Goal: Information Seeking & Learning: Check status

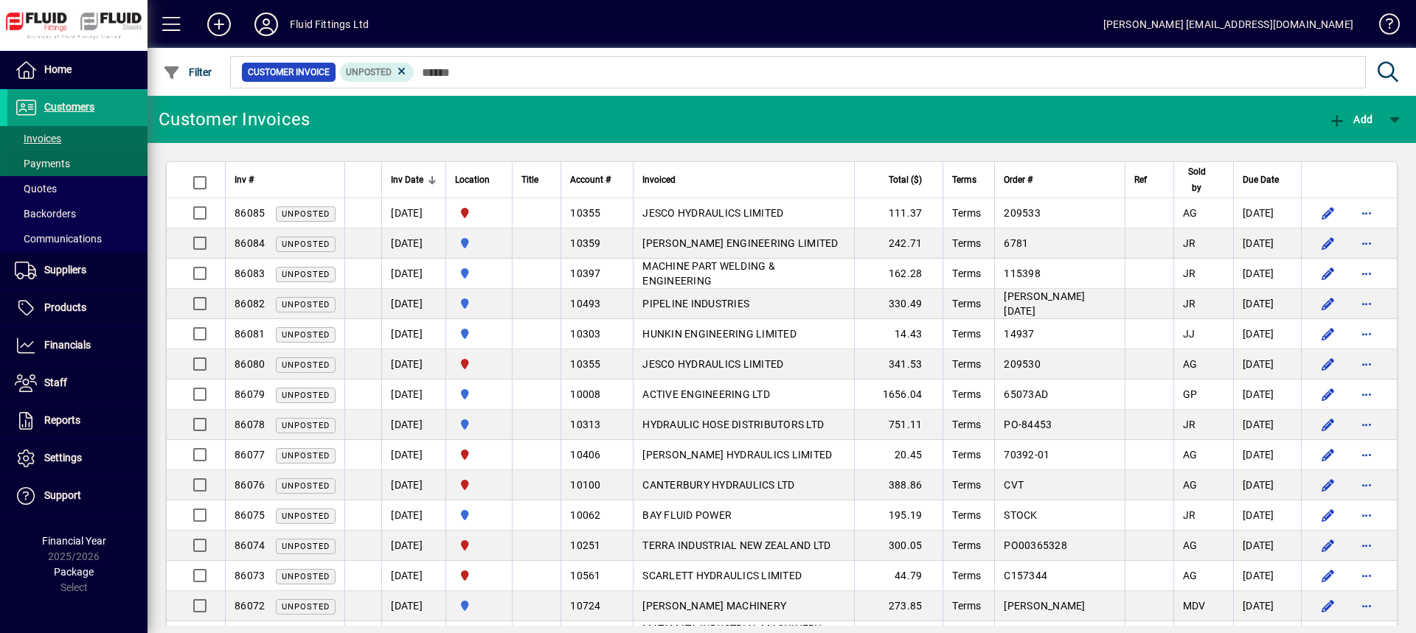
click at [49, 159] on span "Payments" at bounding box center [42, 164] width 55 height 12
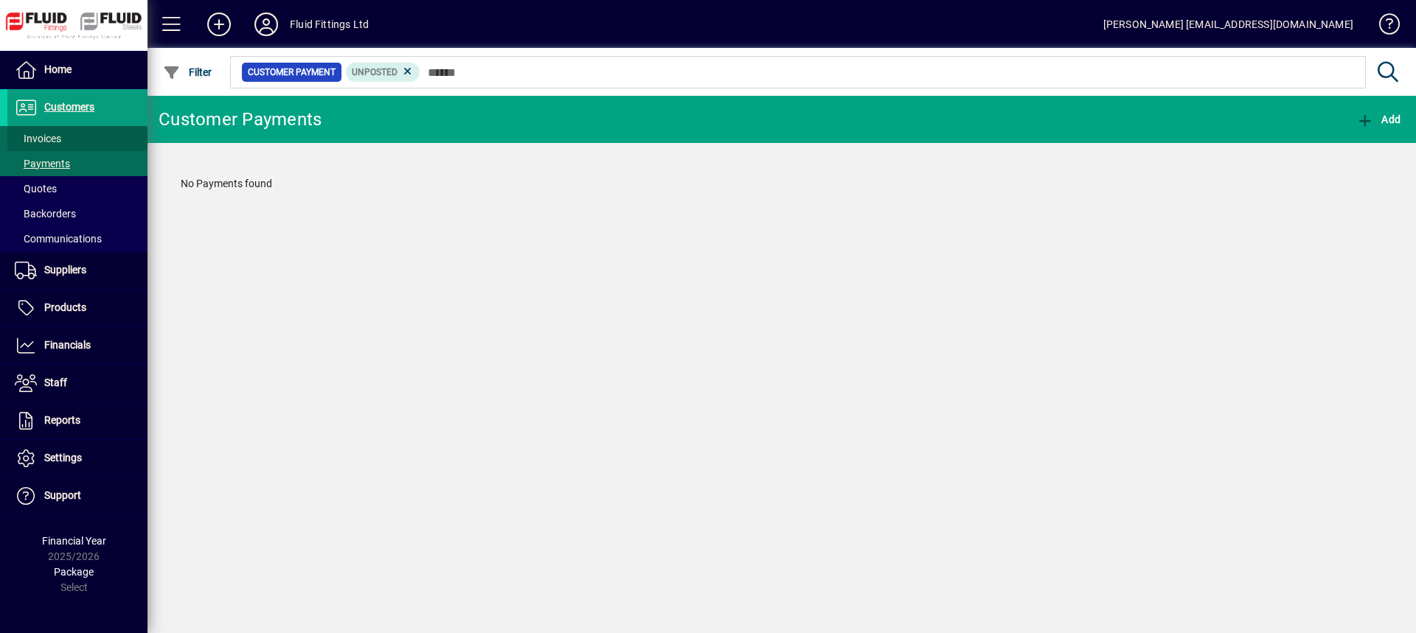
click at [50, 139] on span "Invoices" at bounding box center [38, 139] width 46 height 12
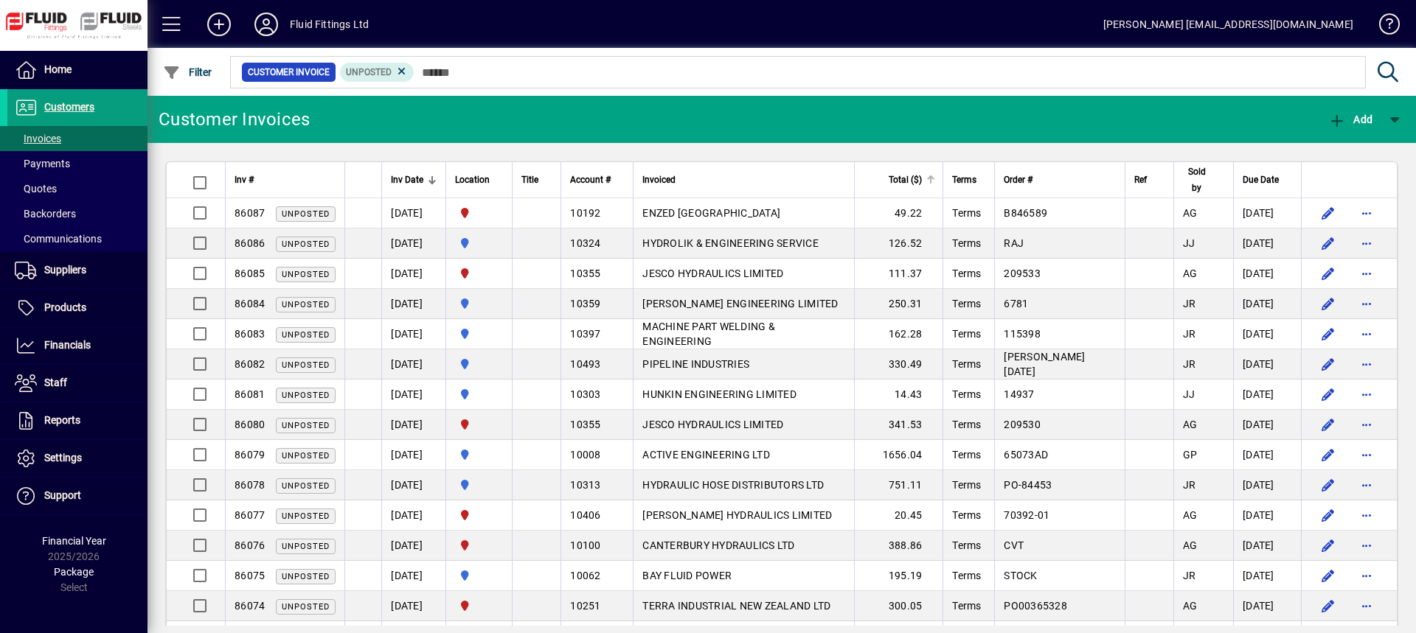
click at [878, 176] on div "Total ($)" at bounding box center [899, 180] width 72 height 16
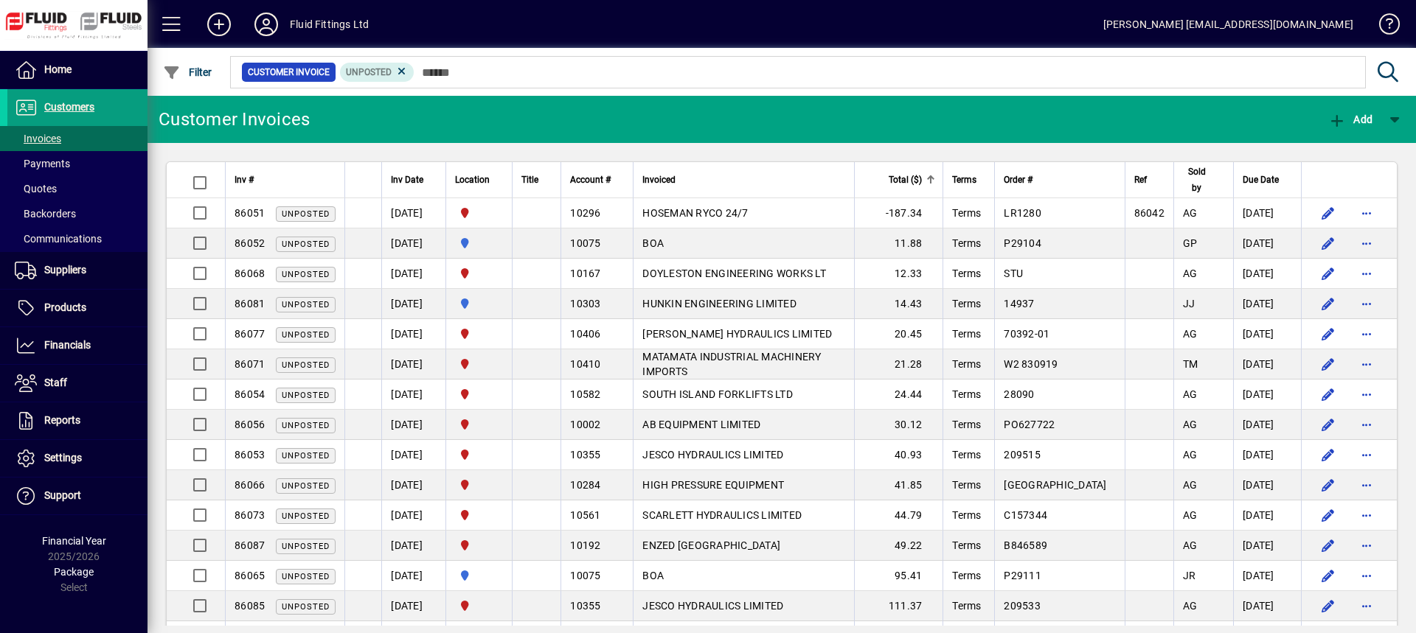
click at [878, 177] on div "Total ($)" at bounding box center [899, 180] width 72 height 16
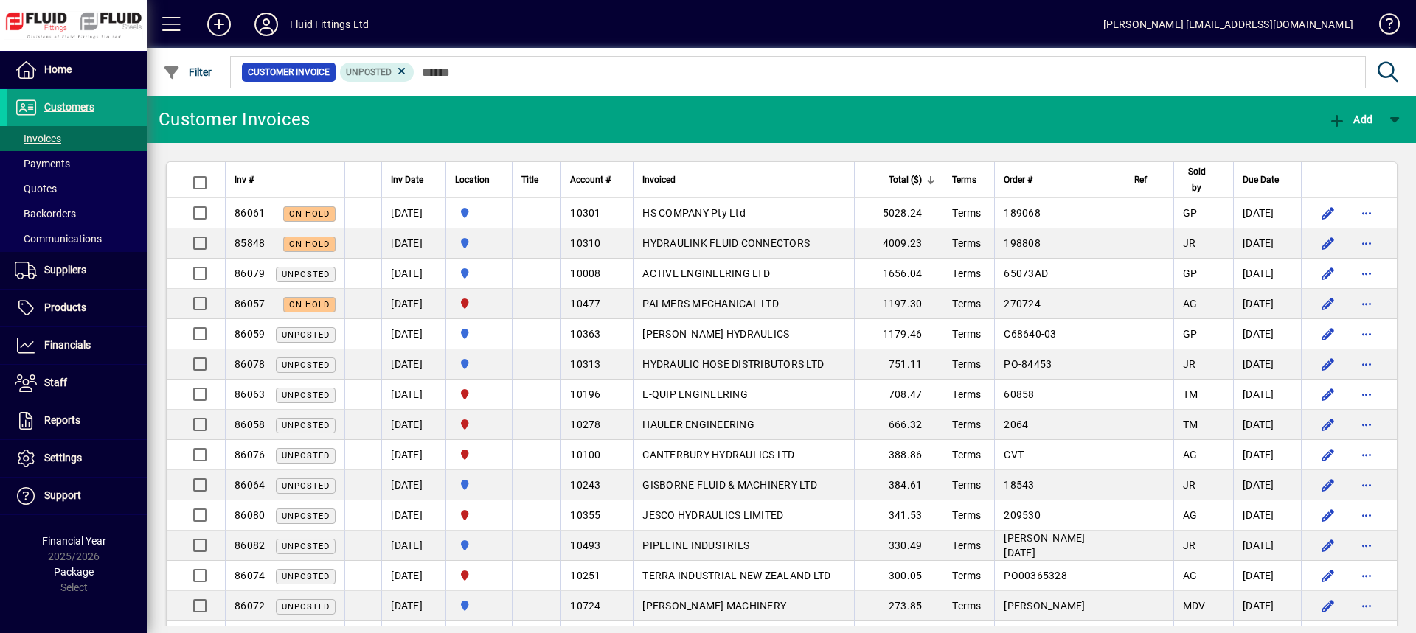
click at [254, 163] on th "Inv #" at bounding box center [284, 180] width 119 height 36
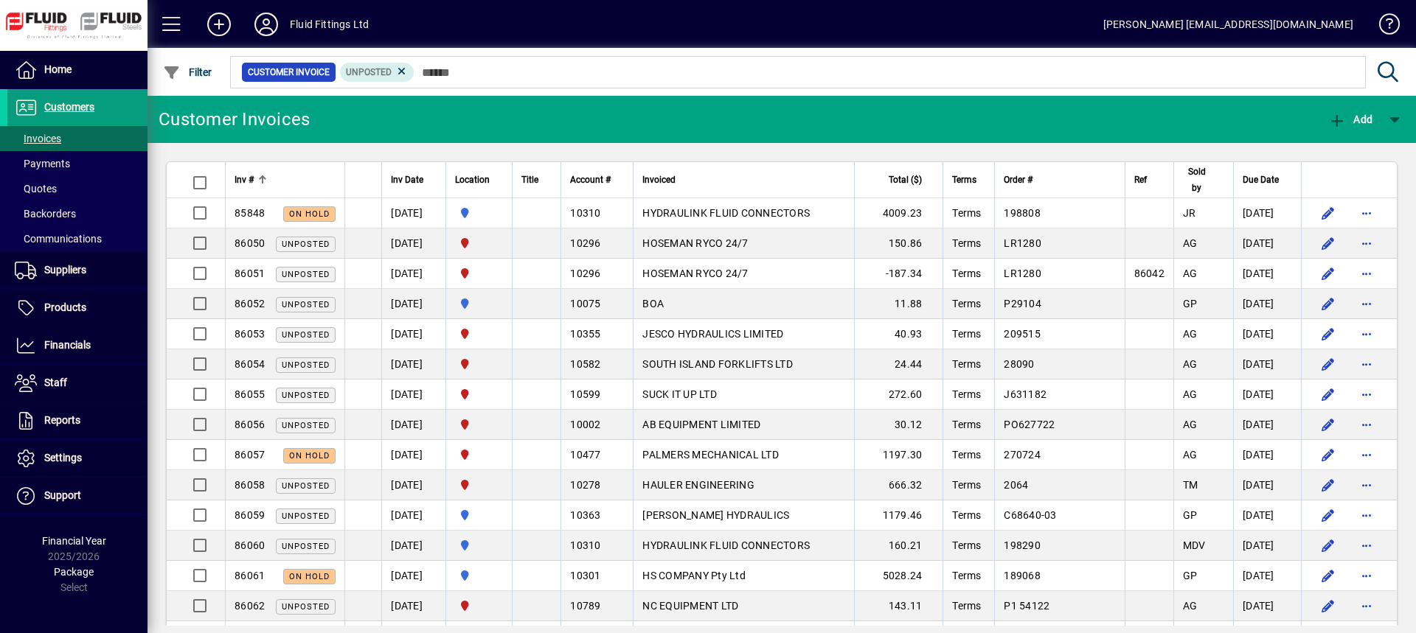
click at [259, 178] on div at bounding box center [261, 178] width 4 height 4
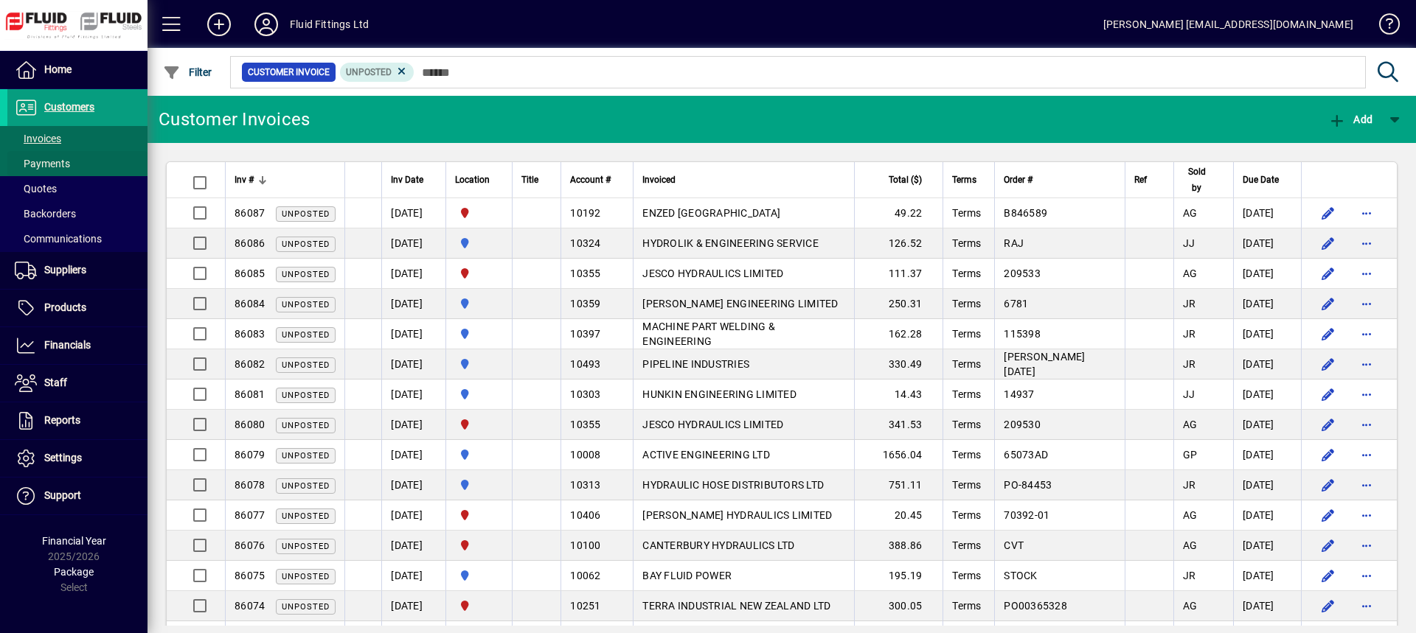
click at [91, 162] on span at bounding box center [77, 163] width 140 height 35
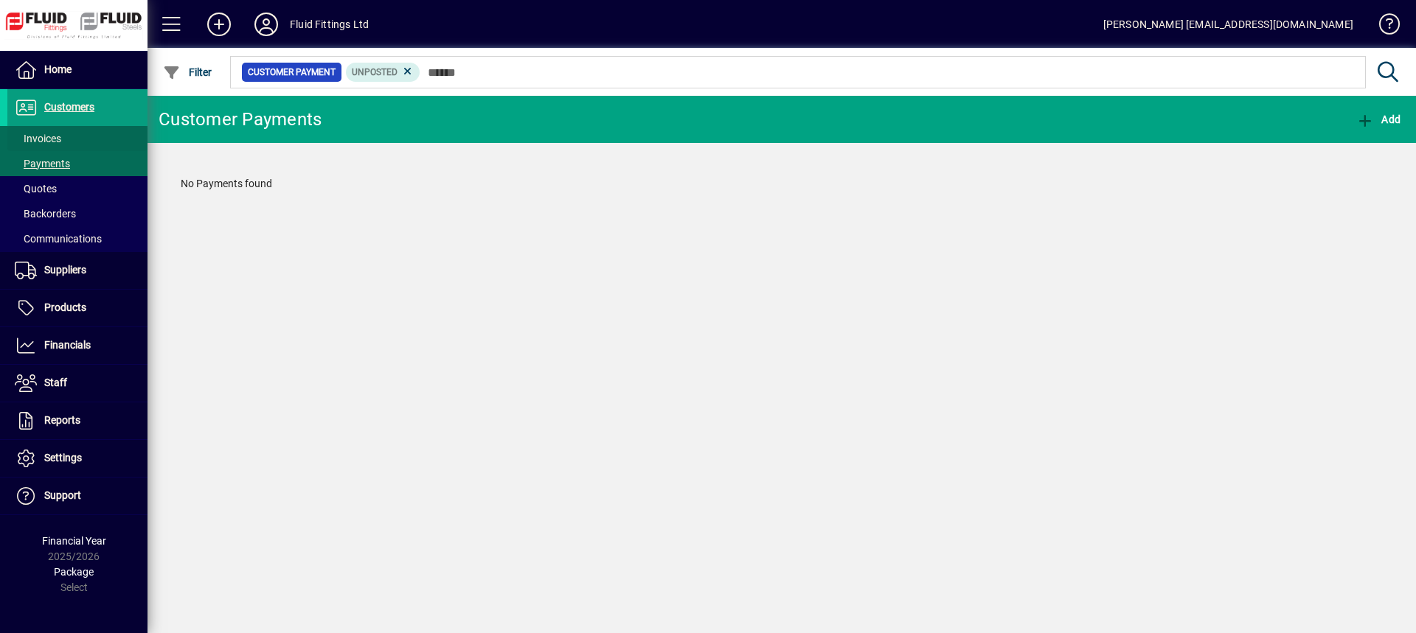
click at [60, 132] on span "Invoices" at bounding box center [34, 138] width 54 height 15
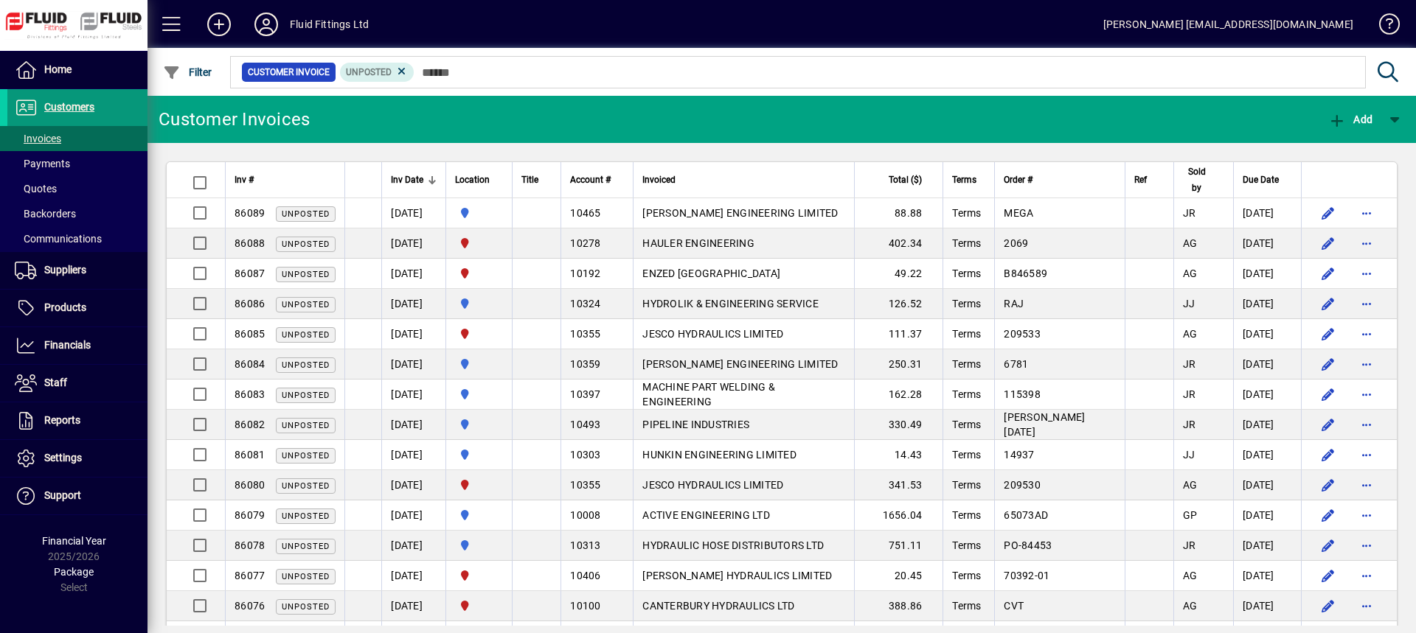
drag, startPoint x: 67, startPoint y: 103, endPoint x: 119, endPoint y: 106, distance: 51.7
click at [68, 105] on span "Customers" at bounding box center [69, 107] width 50 height 12
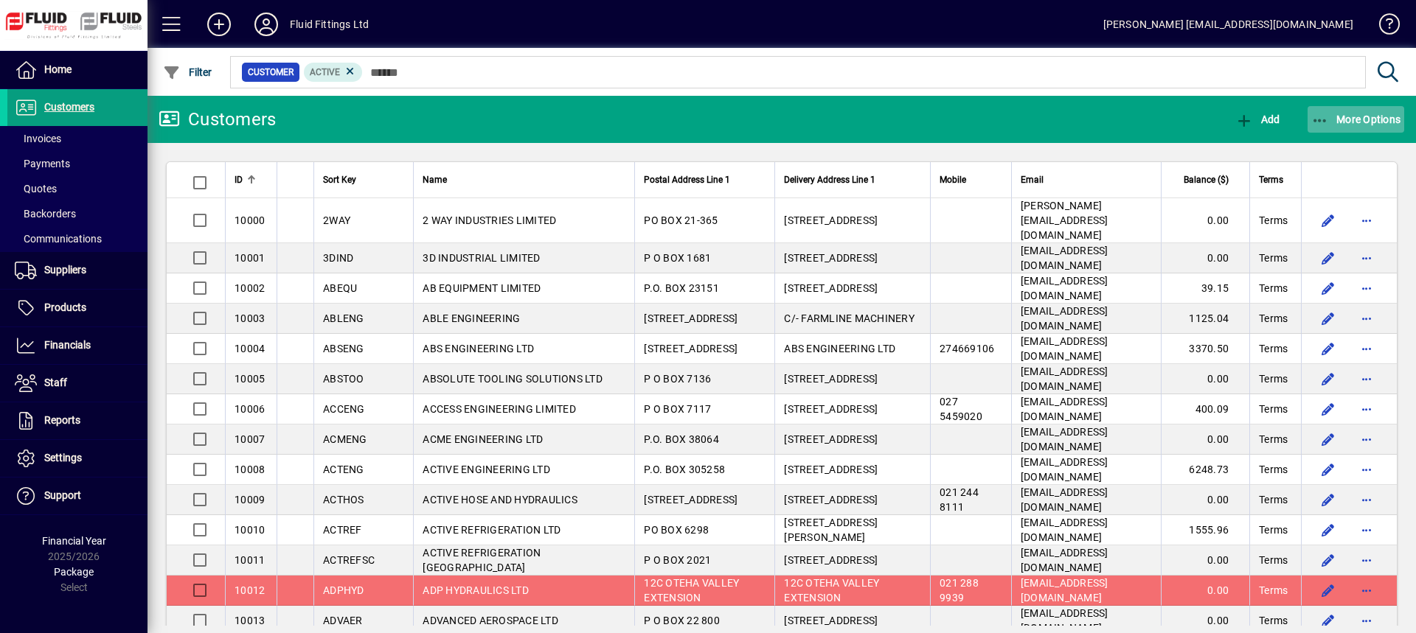
click at [1344, 114] on span "More Options" at bounding box center [1356, 120] width 90 height 12
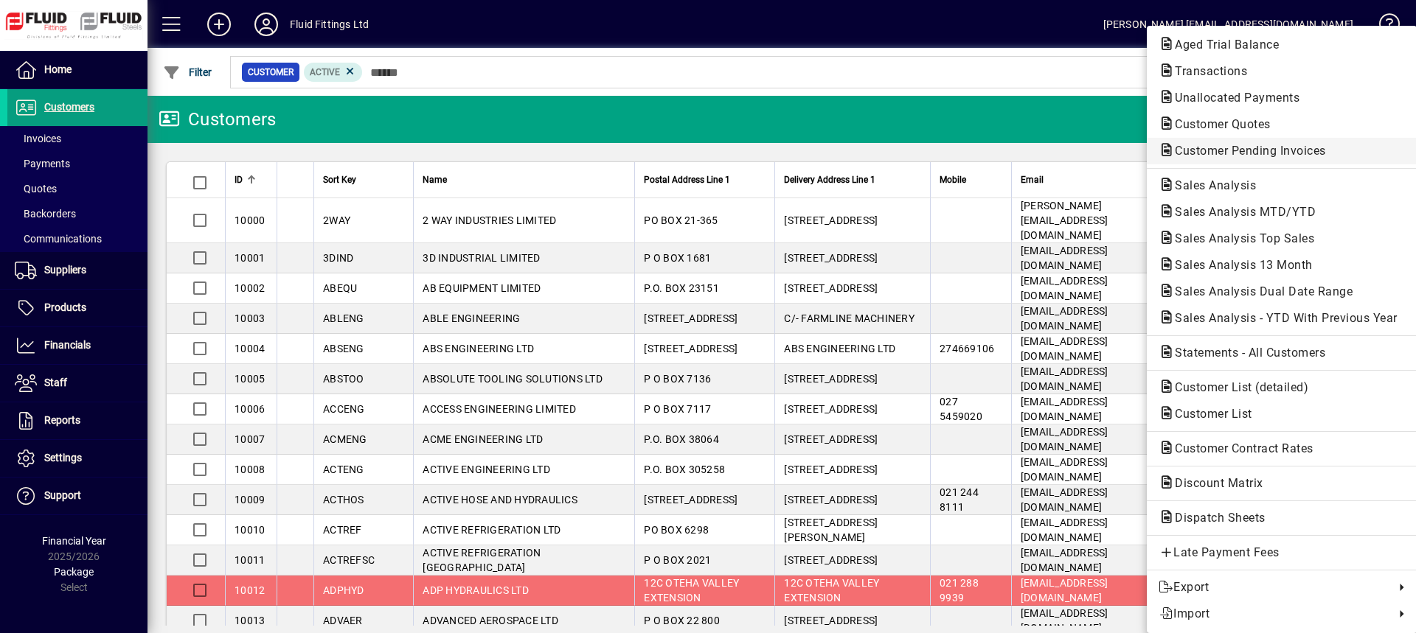
click at [1218, 152] on span "Customer Pending Invoices" at bounding box center [1245, 151] width 175 height 14
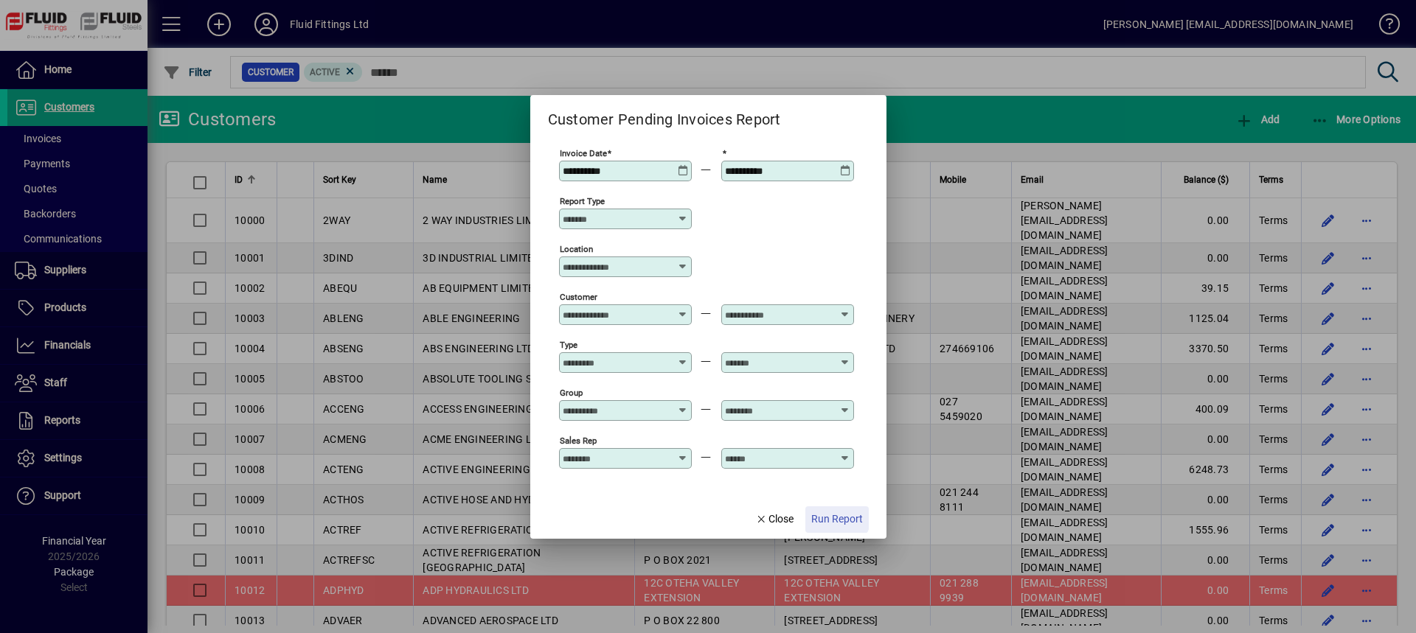
click at [835, 518] on span "Run Report" at bounding box center [837, 519] width 52 height 15
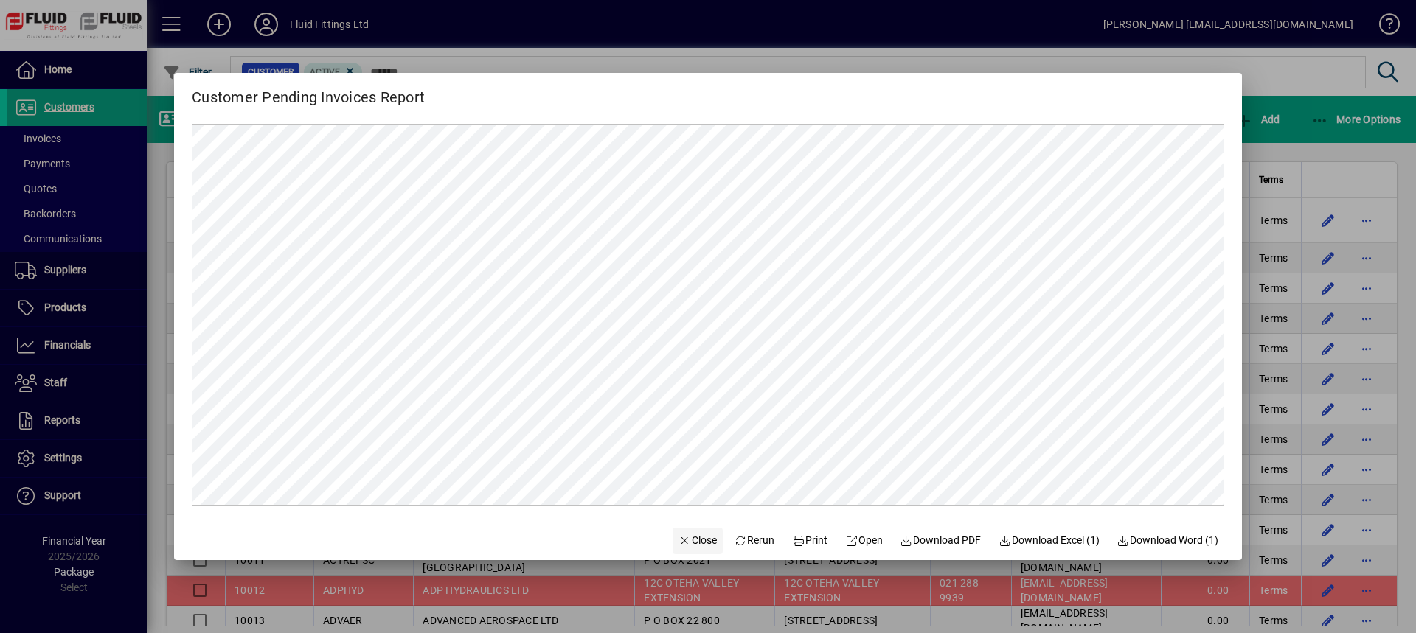
click at [694, 543] on span "Close" at bounding box center [697, 540] width 38 height 15
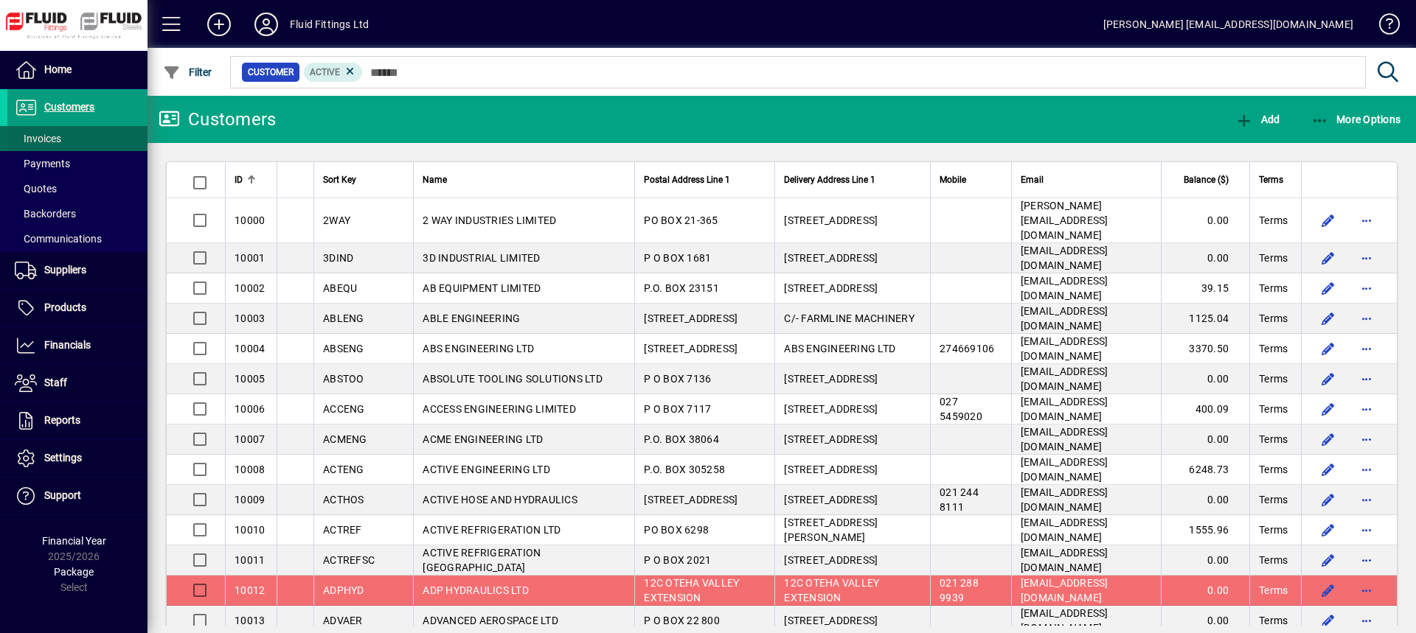
click at [62, 140] on link "Invoices" at bounding box center [77, 138] width 140 height 25
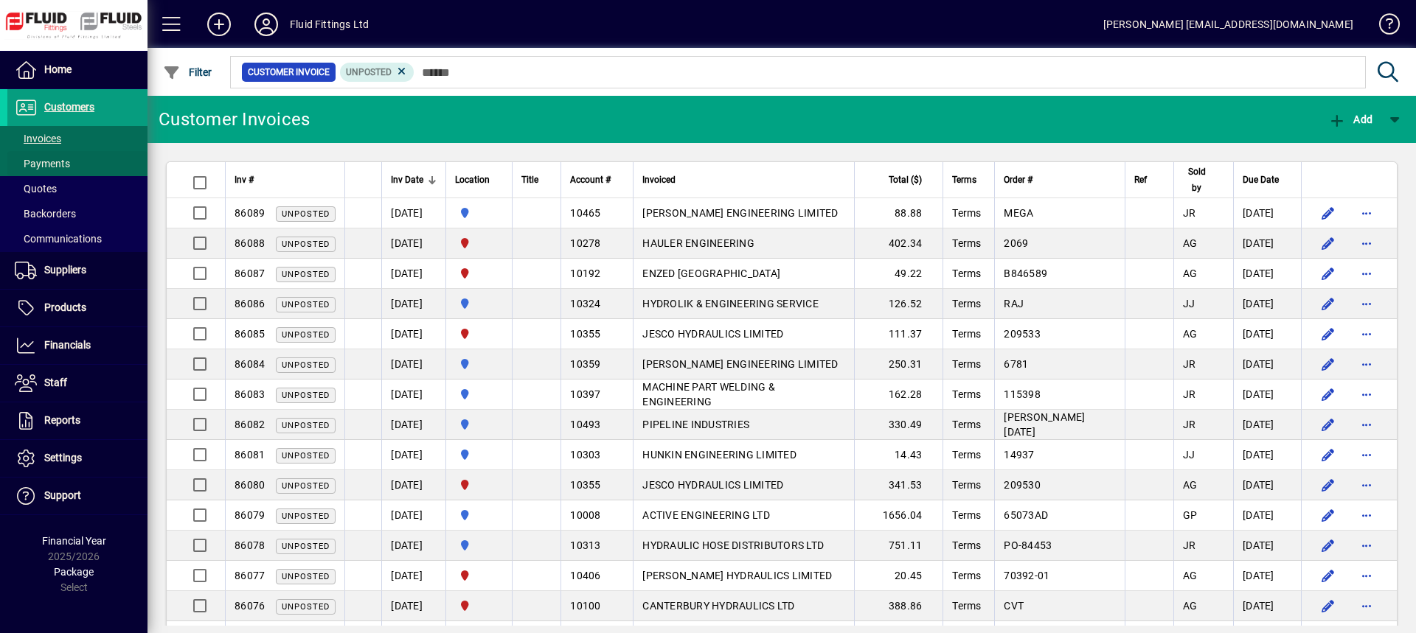
click at [76, 165] on span at bounding box center [77, 163] width 140 height 35
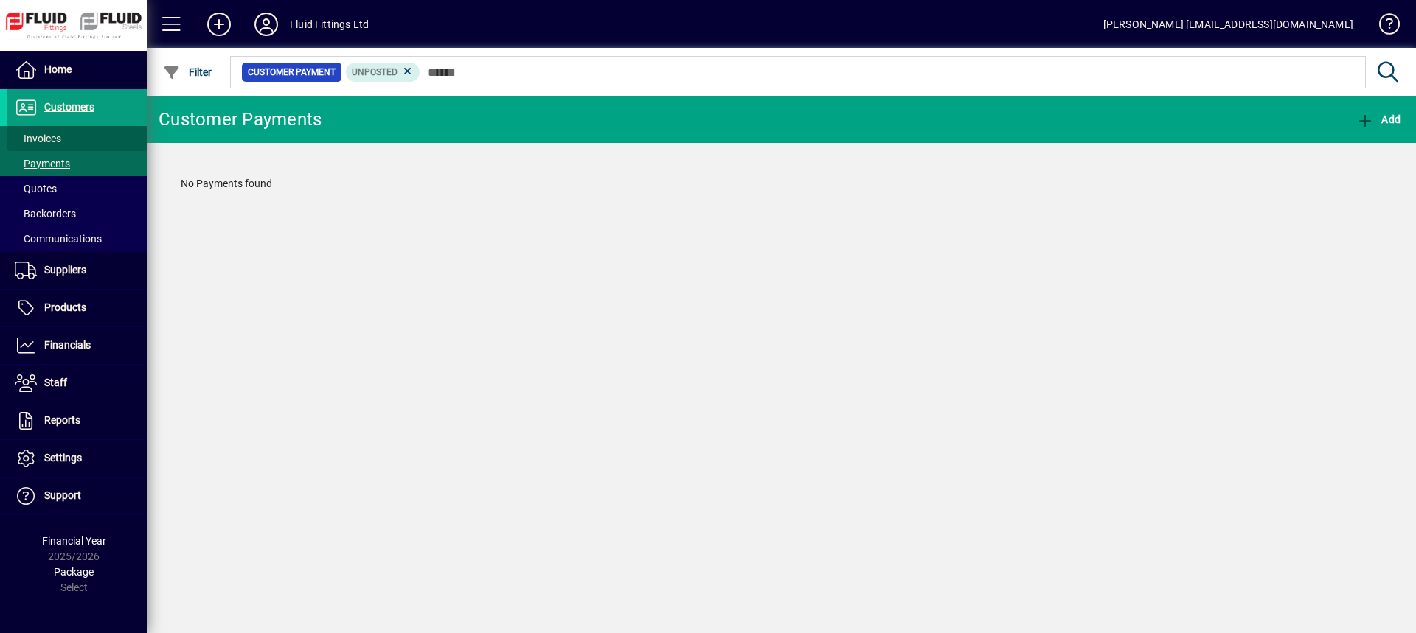
click at [72, 134] on span at bounding box center [77, 138] width 140 height 35
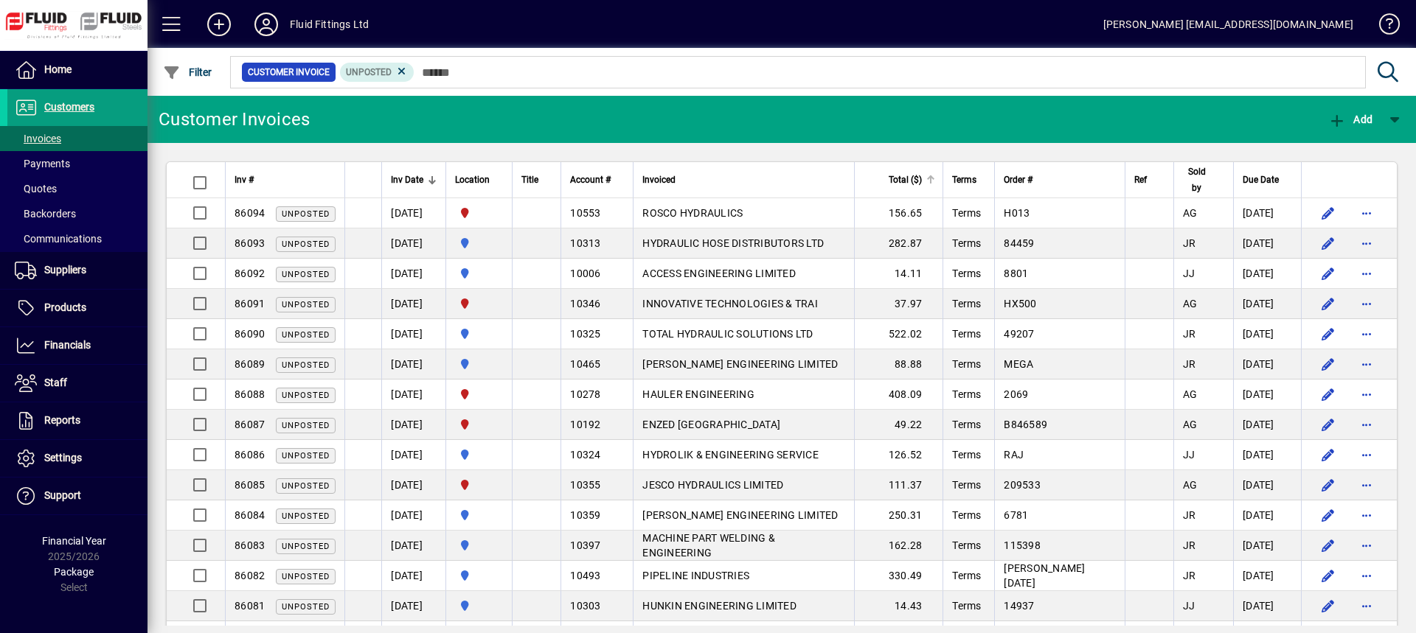
click at [935, 184] on div "Total ($)" at bounding box center [899, 180] width 72 height 16
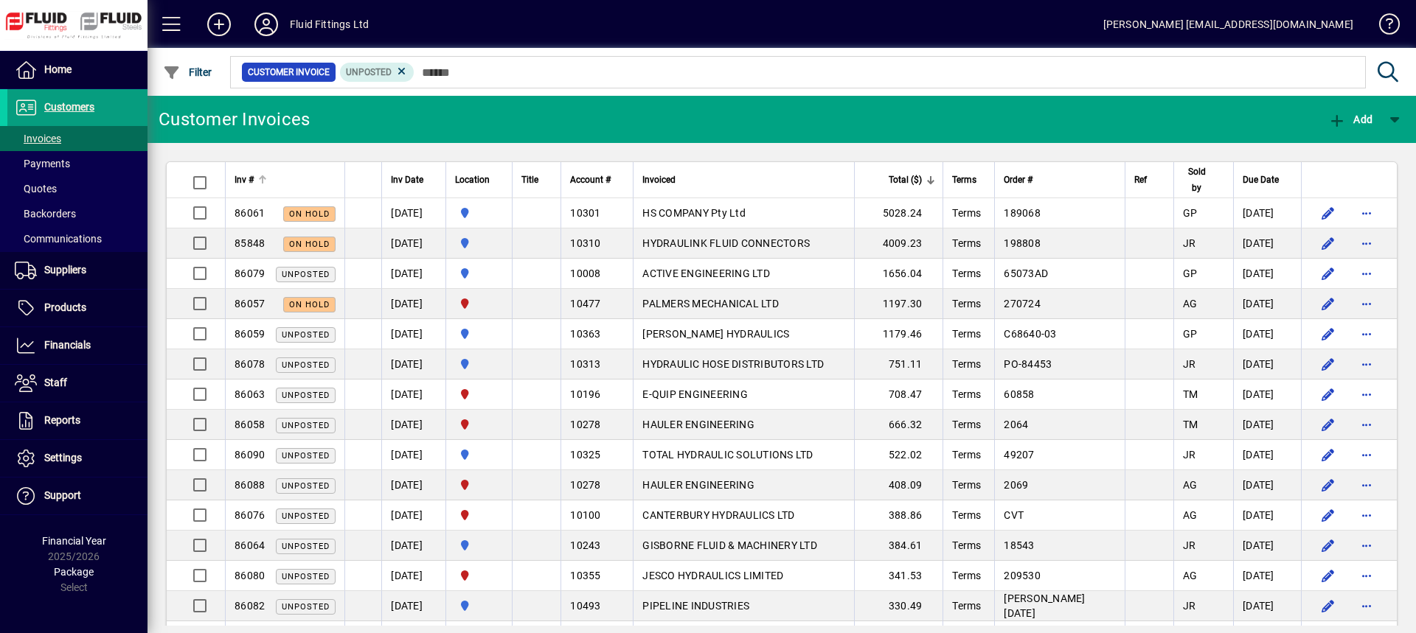
click at [305, 182] on div "Inv #" at bounding box center [284, 180] width 101 height 16
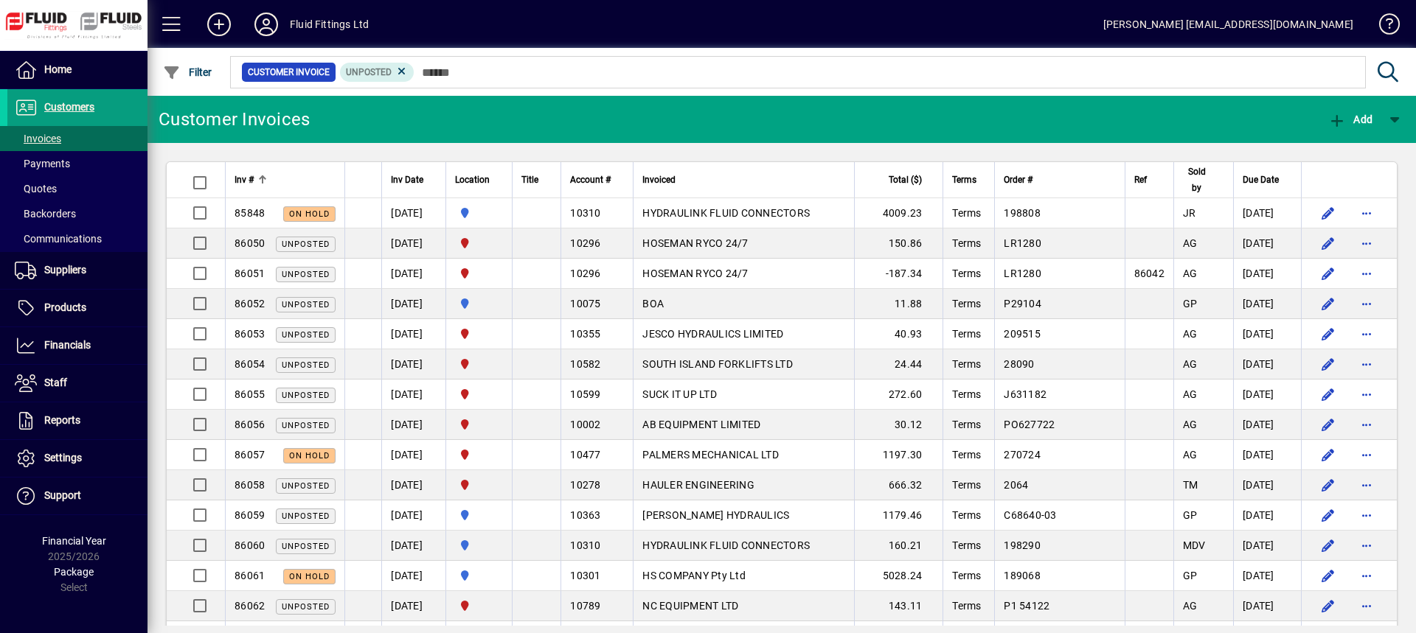
click at [305, 182] on div "Inv #" at bounding box center [284, 180] width 101 height 16
